Goal: Communication & Community: Answer question/provide support

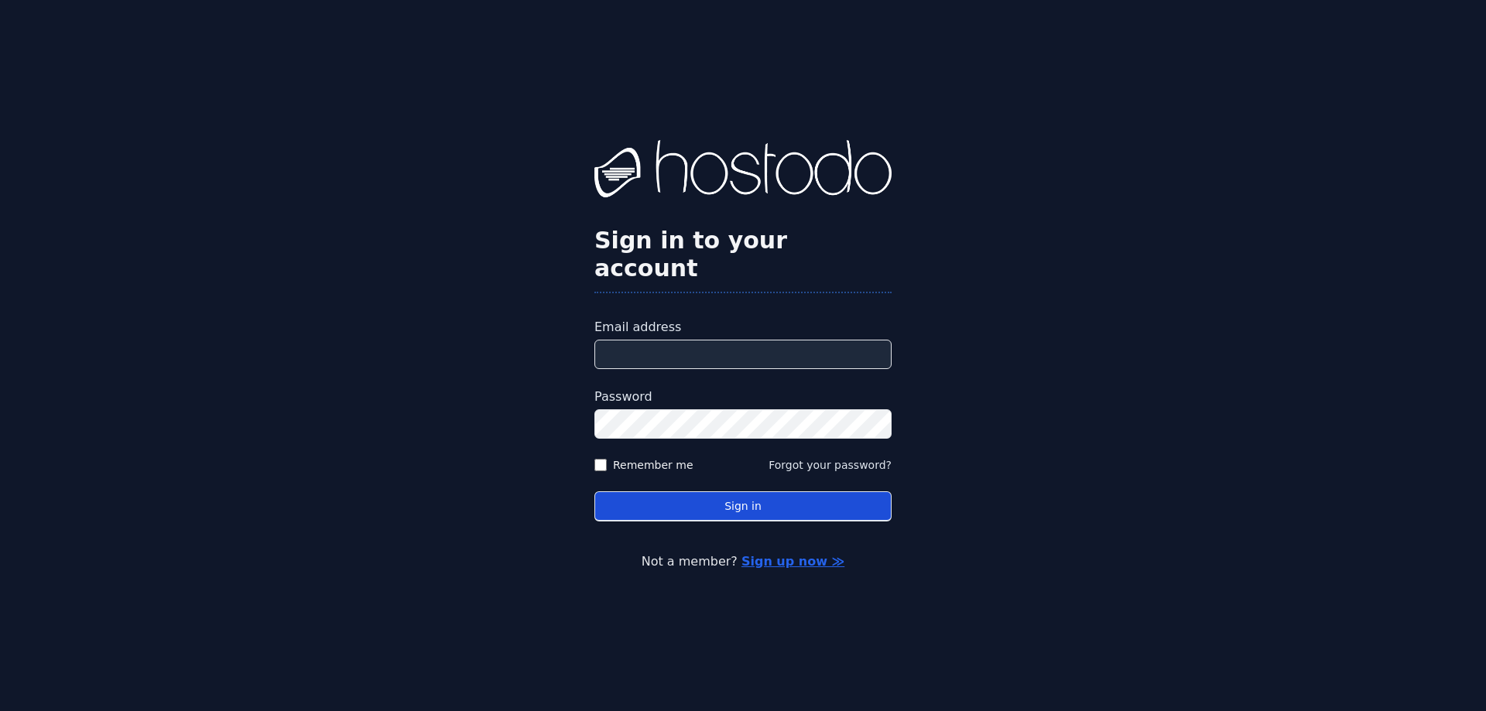
type input "**********"
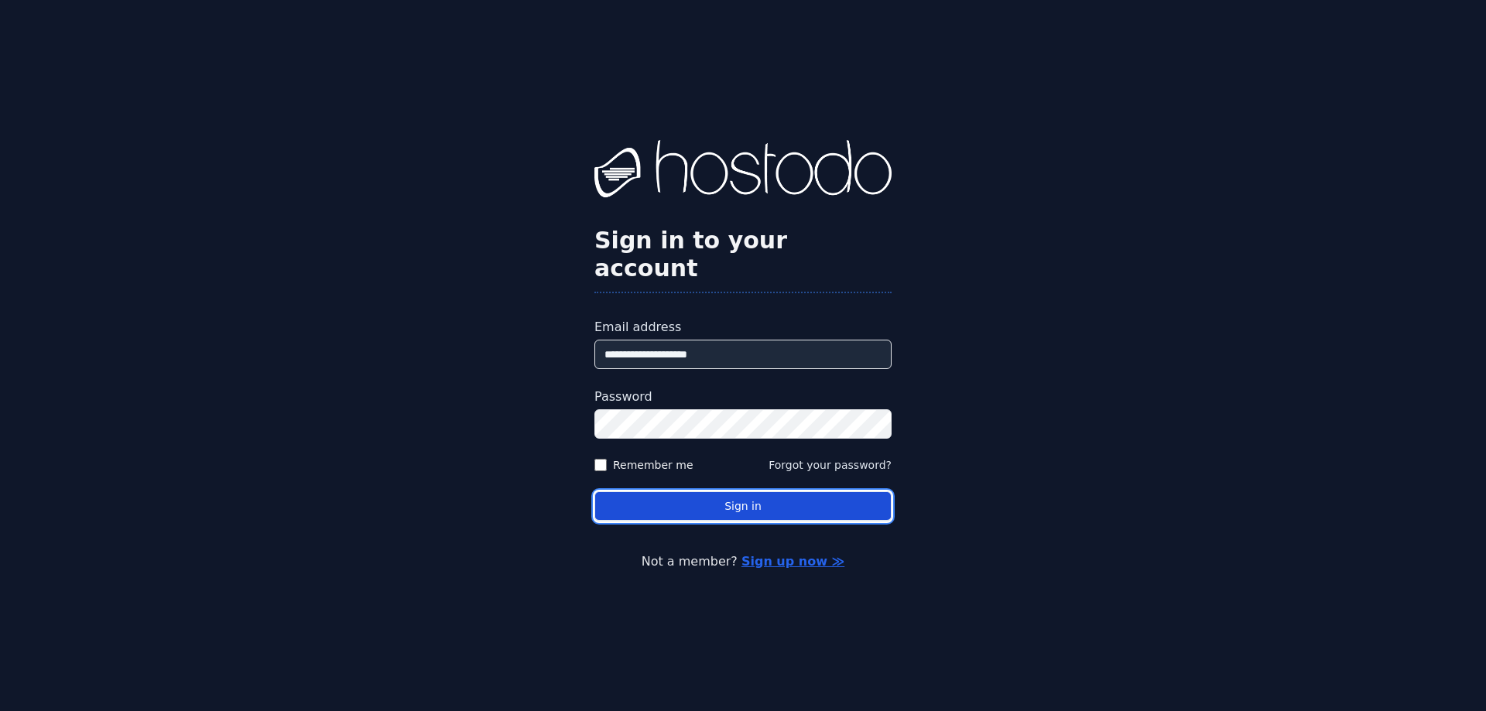
click at [738, 495] on button "Sign in" at bounding box center [742, 506] width 297 height 30
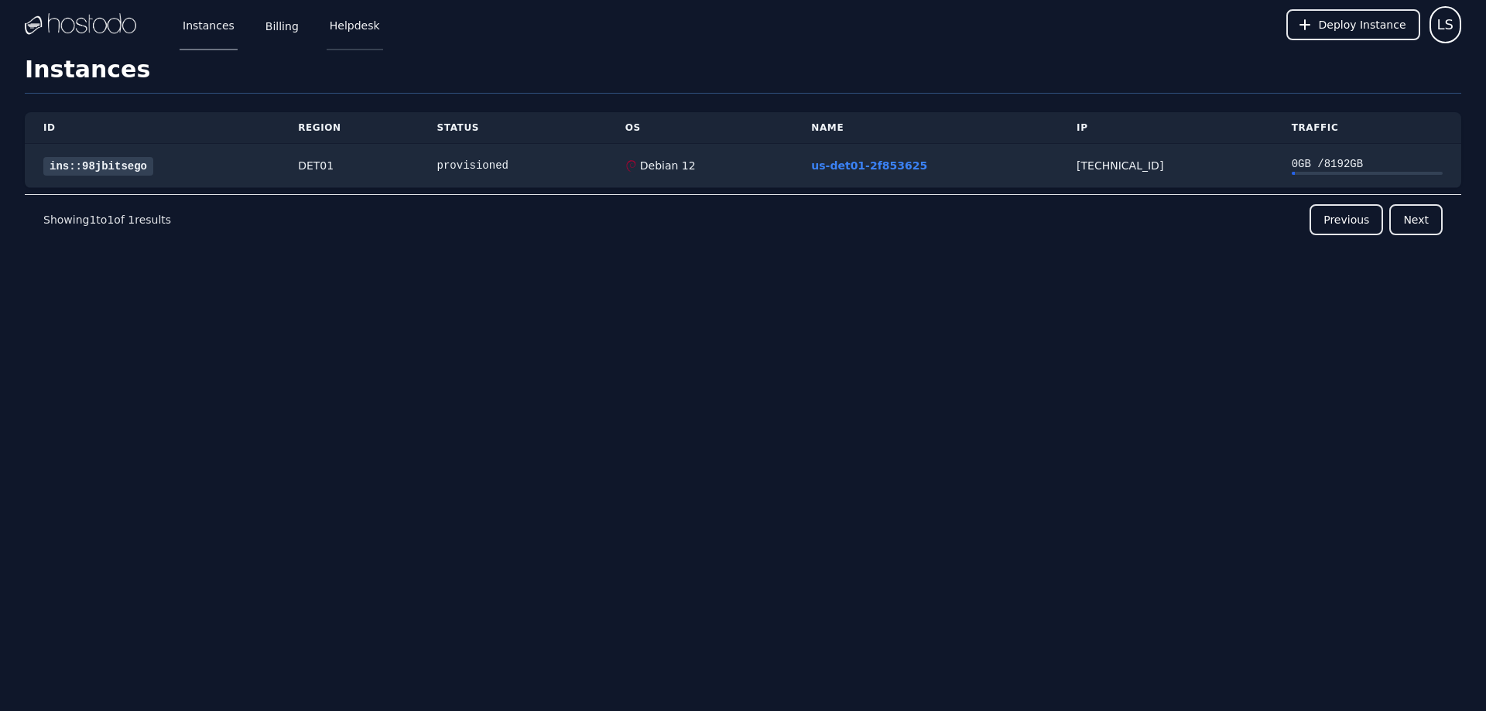
click at [365, 28] on link "Helpdesk" at bounding box center [355, 24] width 57 height 51
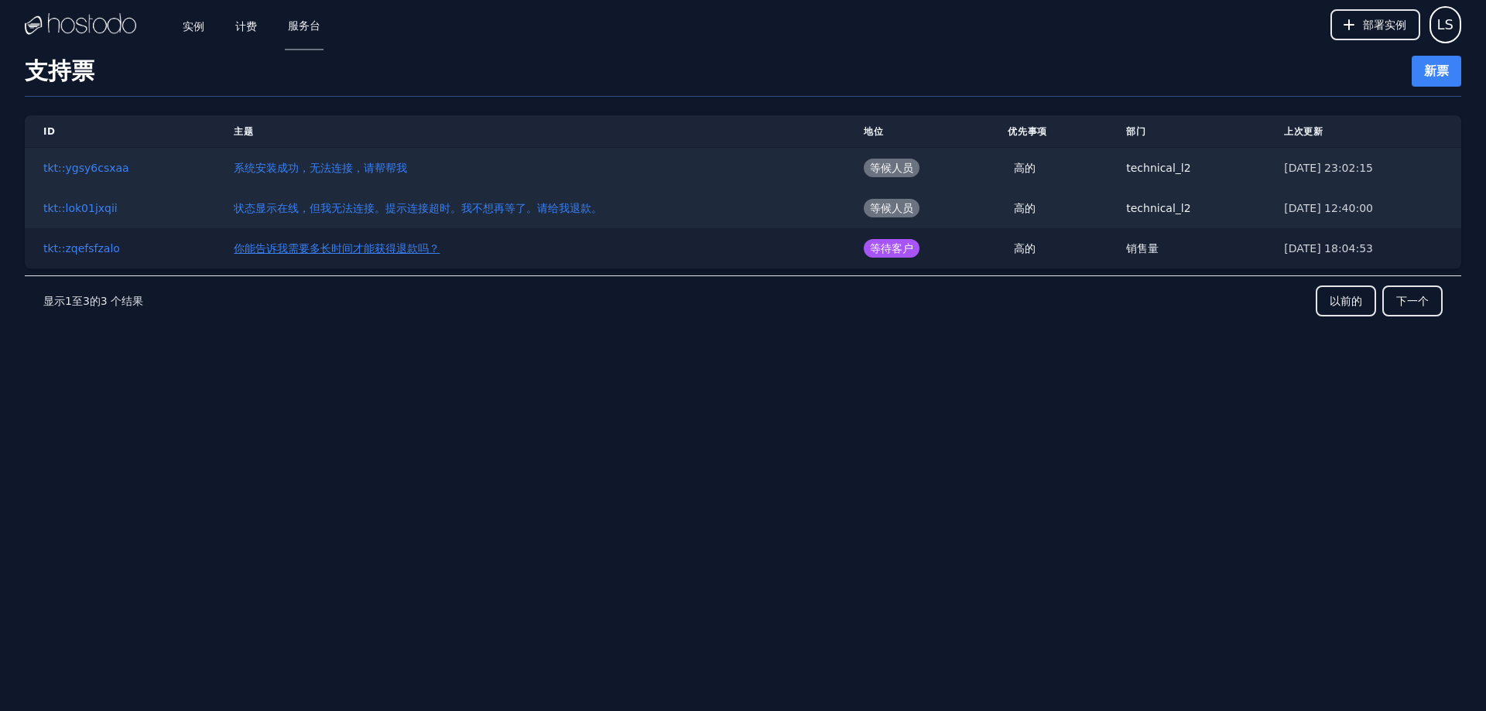
click at [373, 248] on font "你能告诉我需要多长时间才能获得退款吗？" at bounding box center [337, 248] width 206 height 12
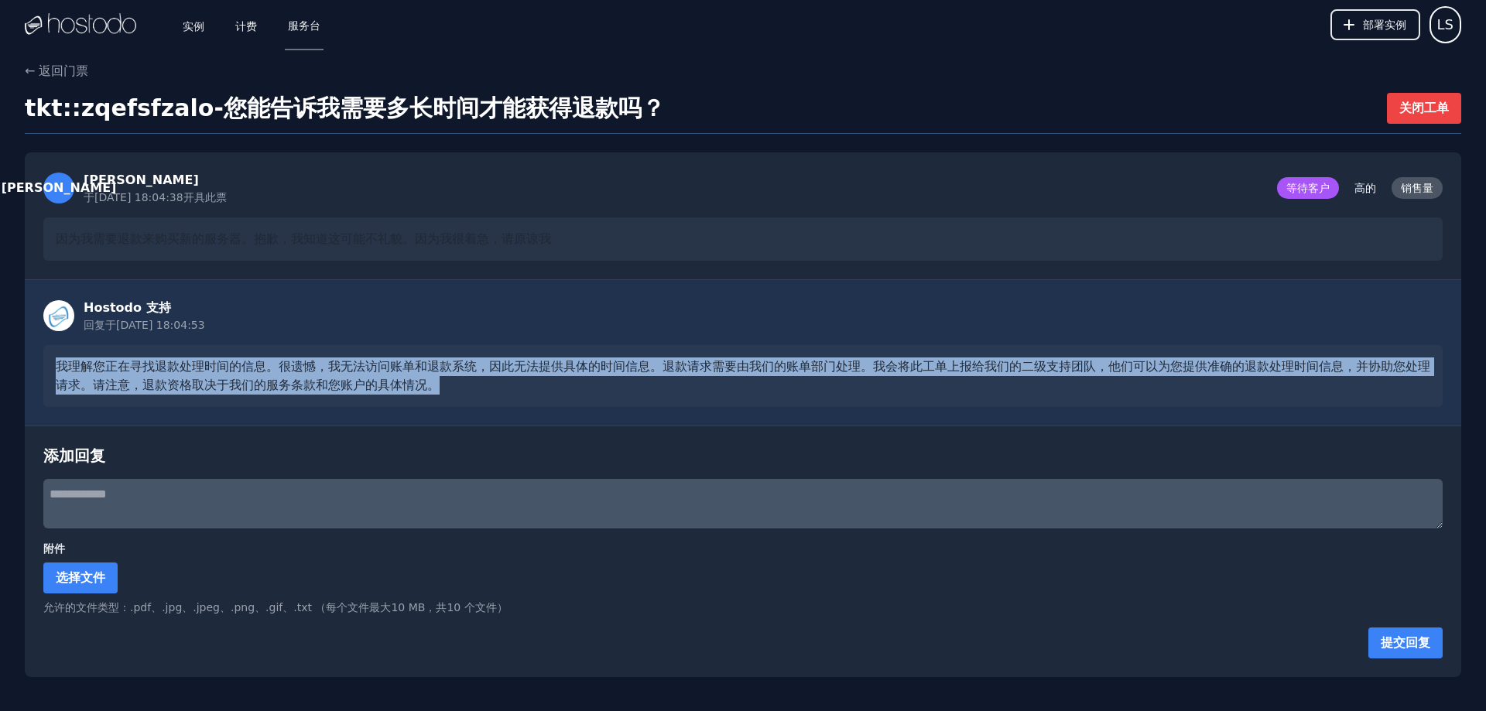
drag, startPoint x: 385, startPoint y: 376, endPoint x: 0, endPoint y: 349, distance: 385.6
click at [0, 349] on div "← 返回门票 tkt::zqefsfzalo - 您能告诉我需要多长时间才能获得退款吗？ 关闭工单 [PERSON_NAME] 于[DATE] 18:04:3…" at bounding box center [743, 369] width 1486 height 615
click at [672, 409] on div "Hostodo 支持 回复于 [DATE] 18:04:53 我理解您正在寻找退款处理时间的信息。很遗憾，我无法访问账单和退款系统，因此无法提供具体的时间信息…" at bounding box center [743, 353] width 1436 height 146
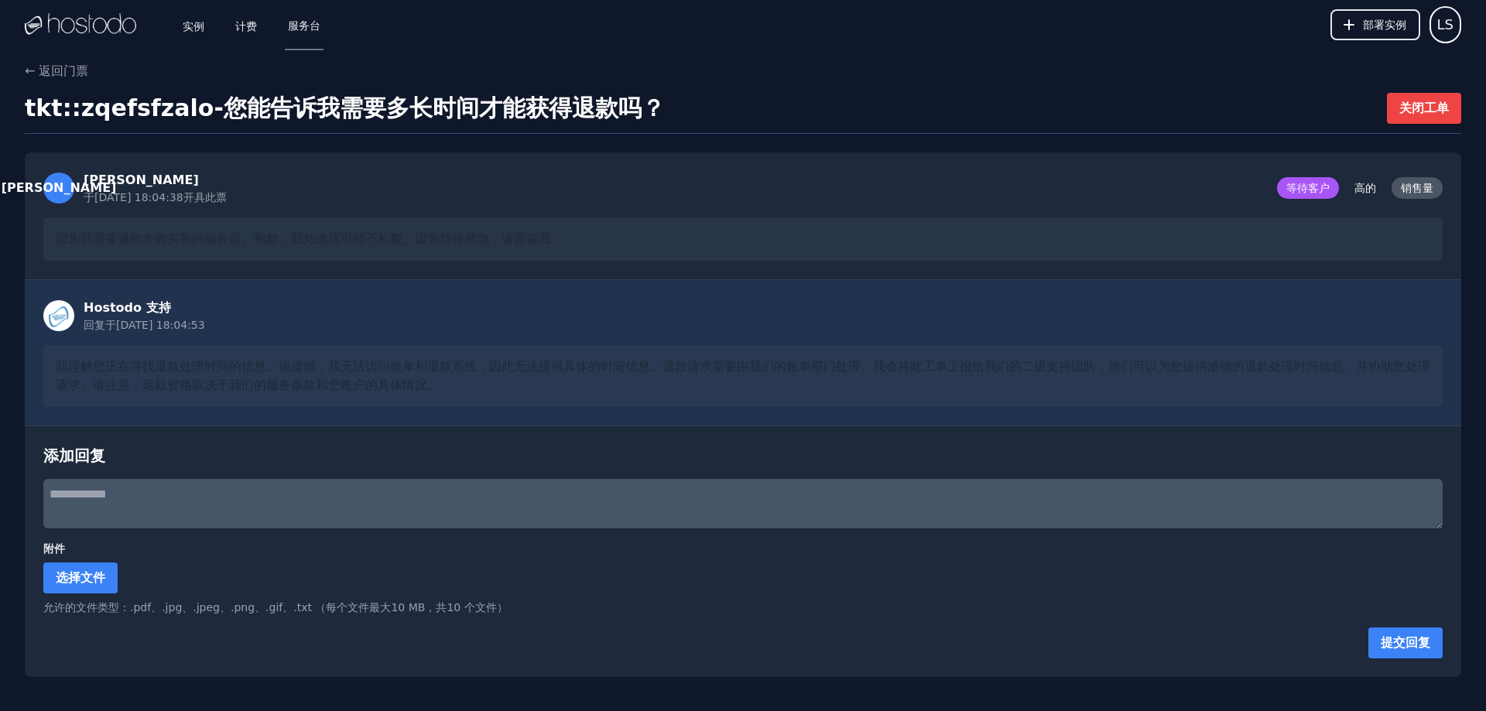
click at [252, 500] on textarea at bounding box center [742, 504] width 1399 height 50
paste textarea "**********"
type textarea "**********"
click at [1406, 647] on font "提交回复" at bounding box center [1406, 642] width 50 height 15
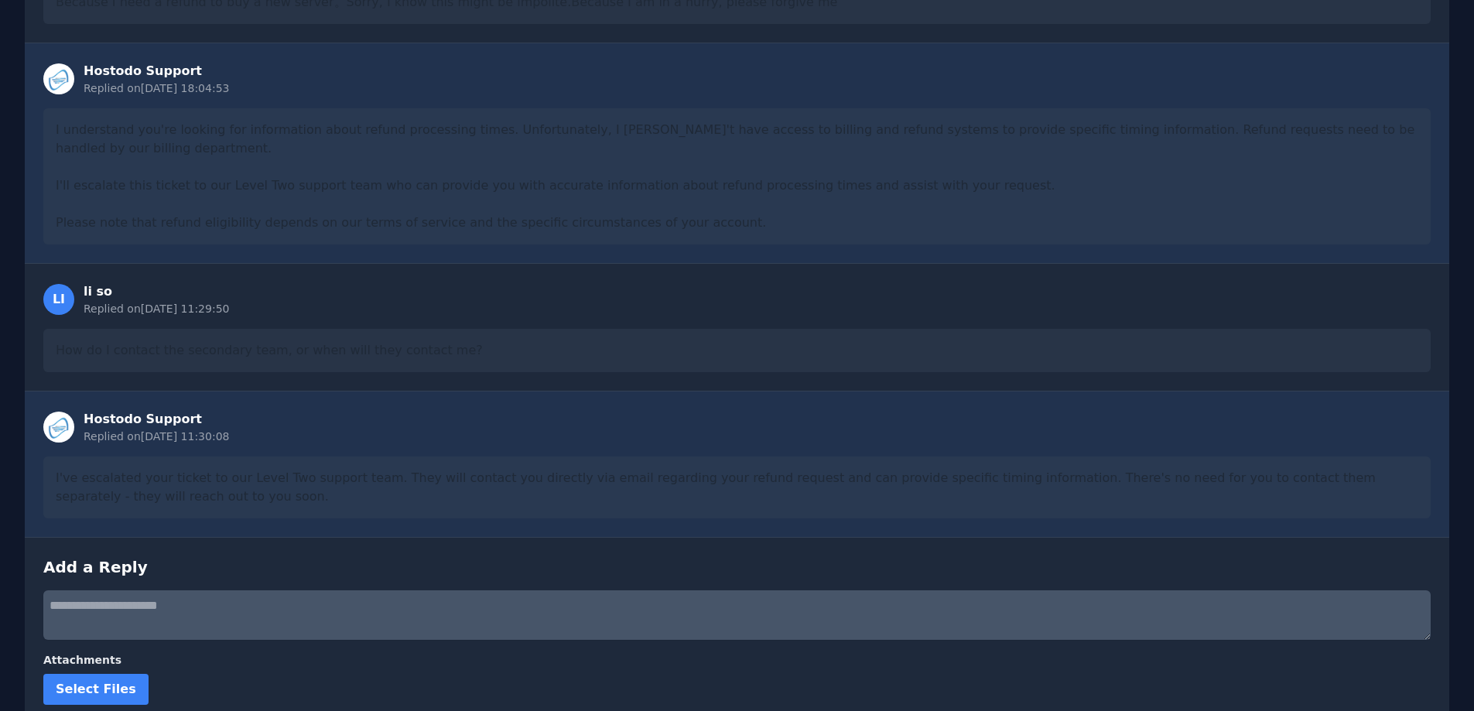
scroll to position [221, 0]
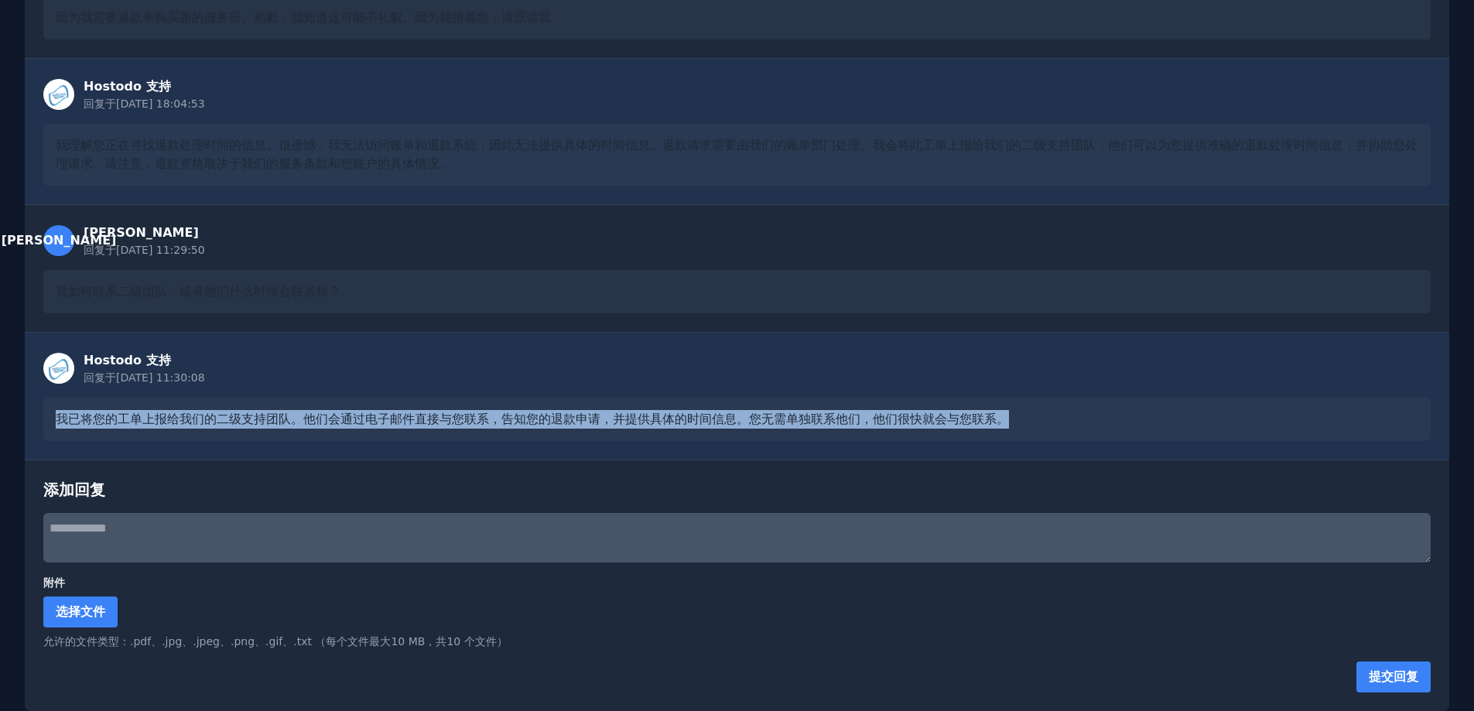
drag, startPoint x: 63, startPoint y: 421, endPoint x: 1050, endPoint y: 408, distance: 986.1
click at [1050, 408] on div "我已将您的工单上报给我们的二级支持团队。他们会通过电子邮件直接与您联系，告知您的退款申请，并提供具体的时间信息。您无需单独联系他们，他们很快就会与您联系。" at bounding box center [737, 419] width 1388 height 43
copy font "我已将您的工单上报给我们的二级支持团队。他们会通过电子邮件直接与您联系，告知您的退款申请，并提供具体的时间信息。您无需单独联系他们，他们很快就会与您联系。"
click at [947, 417] on font "我已将您的工单上报给我们的二级支持团队。他们会通过电子邮件直接与您联系，告知您的退款申请，并提供具体的时间信息。您无需单独联系他们，他们很快就会与您联系。" at bounding box center [533, 419] width 954 height 15
